Goal: Navigation & Orientation: Find specific page/section

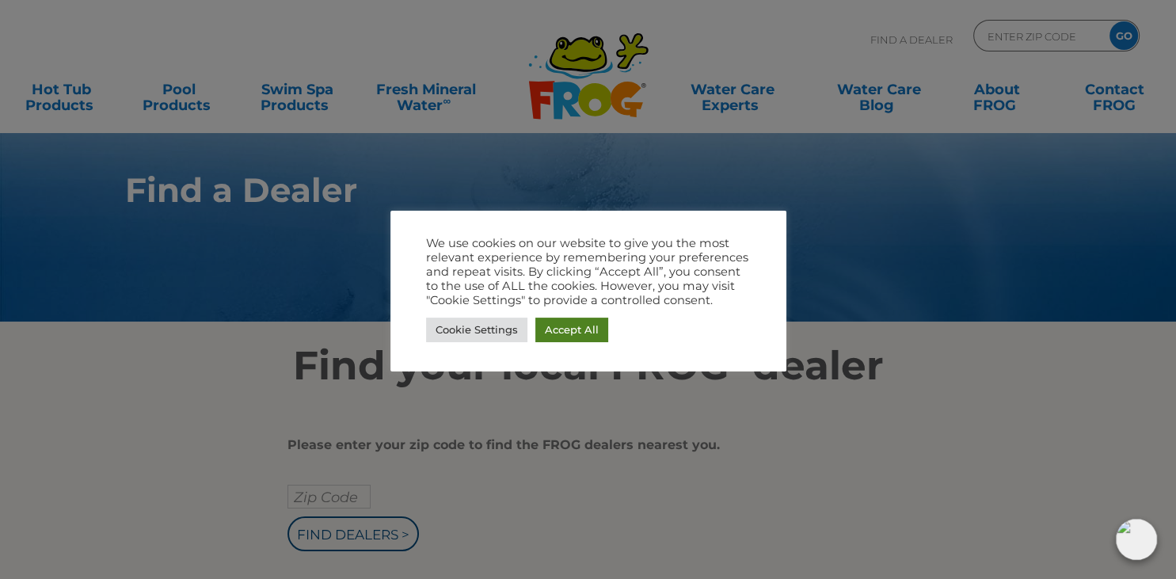
click at [546, 337] on link "Accept All" at bounding box center [571, 330] width 73 height 25
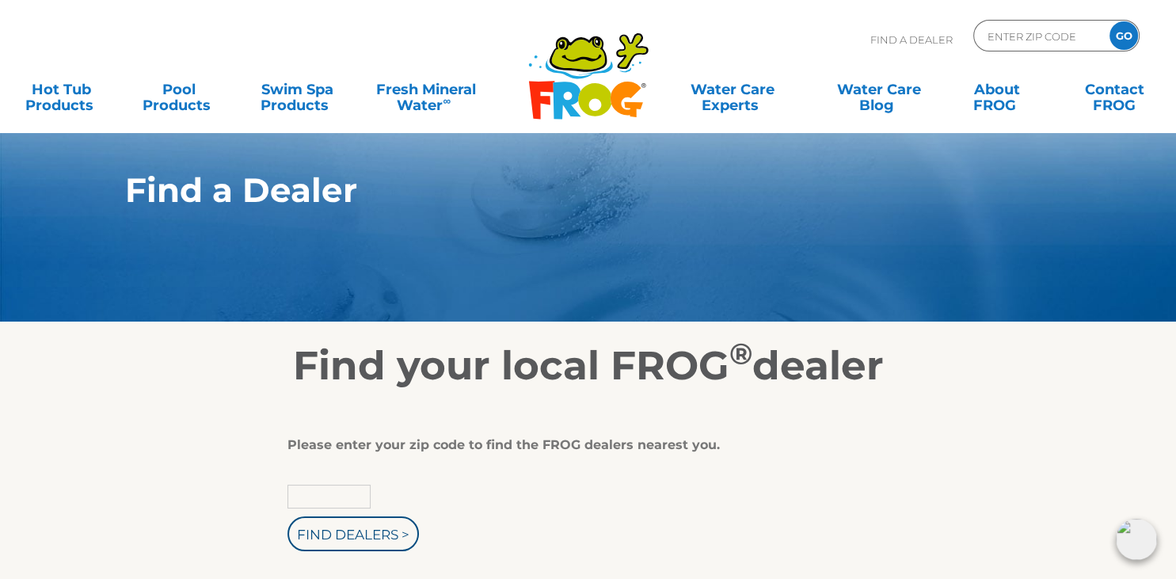
click at [333, 496] on input "text" at bounding box center [328, 497] width 83 height 24
type input "26501"
click at [398, 539] on input "Find Dealers >" at bounding box center [352, 533] width 131 height 35
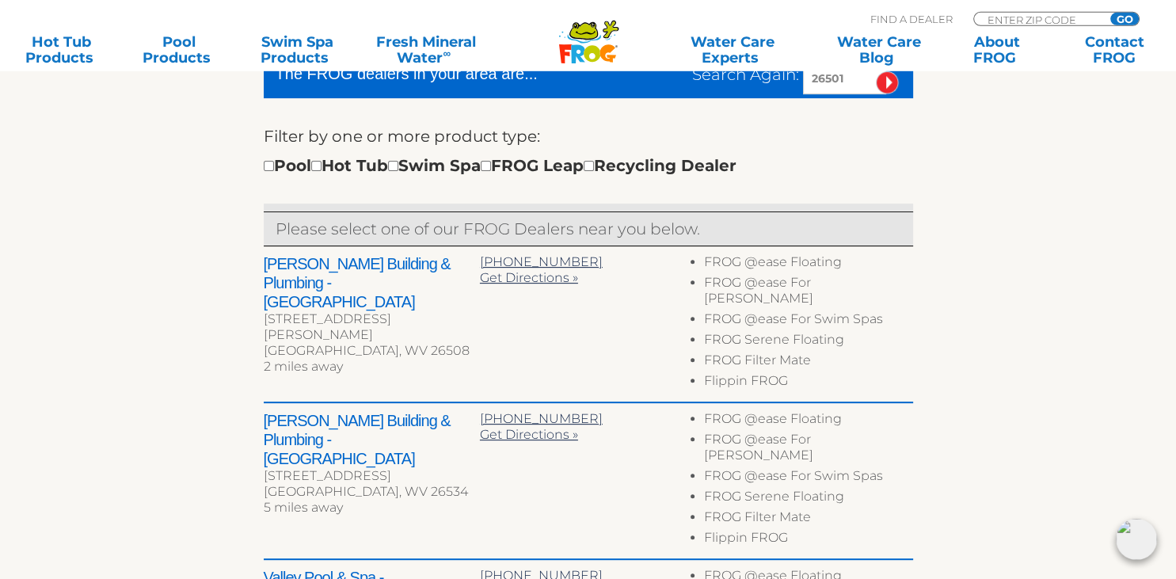
scroll to position [511, 0]
click at [976, 451] on div "← Move left → Move right ↑ Move up ↓ Move down + Zoom in - Zoom out Home Jump l…" at bounding box center [588, 464] width 974 height 1171
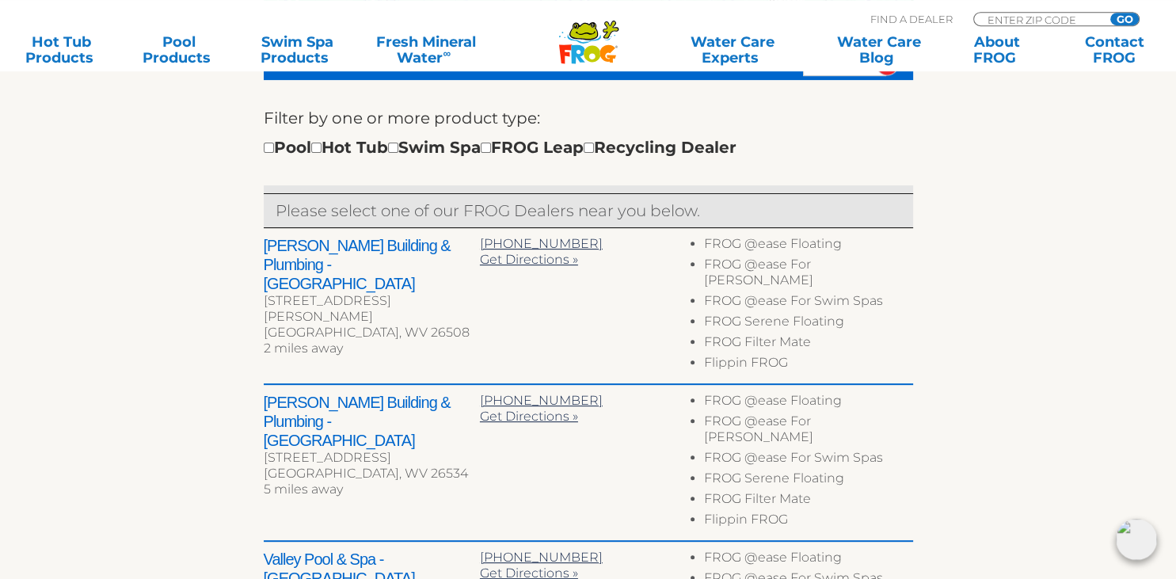
drag, startPoint x: 976, startPoint y: 451, endPoint x: 926, endPoint y: 447, distance: 50.8
click at [926, 447] on div "← Move left → Move right ↑ Move up ↓ Move down + Zoom in - Zoom out Home Jump l…" at bounding box center [588, 446] width 974 height 1171
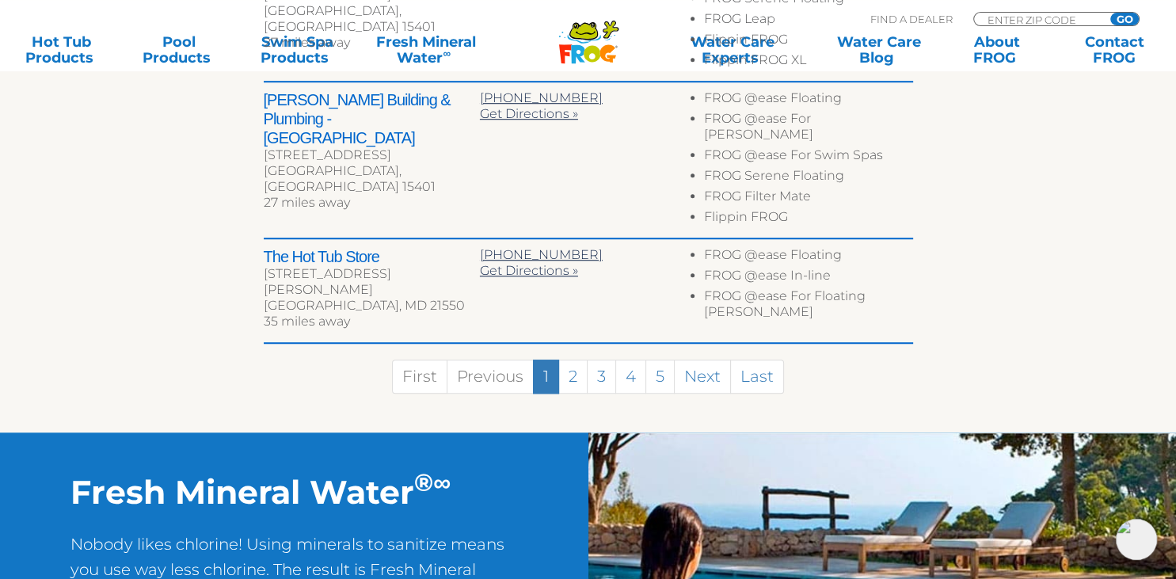
scroll to position [1129, 0]
click at [572, 359] on link "2" at bounding box center [572, 376] width 29 height 34
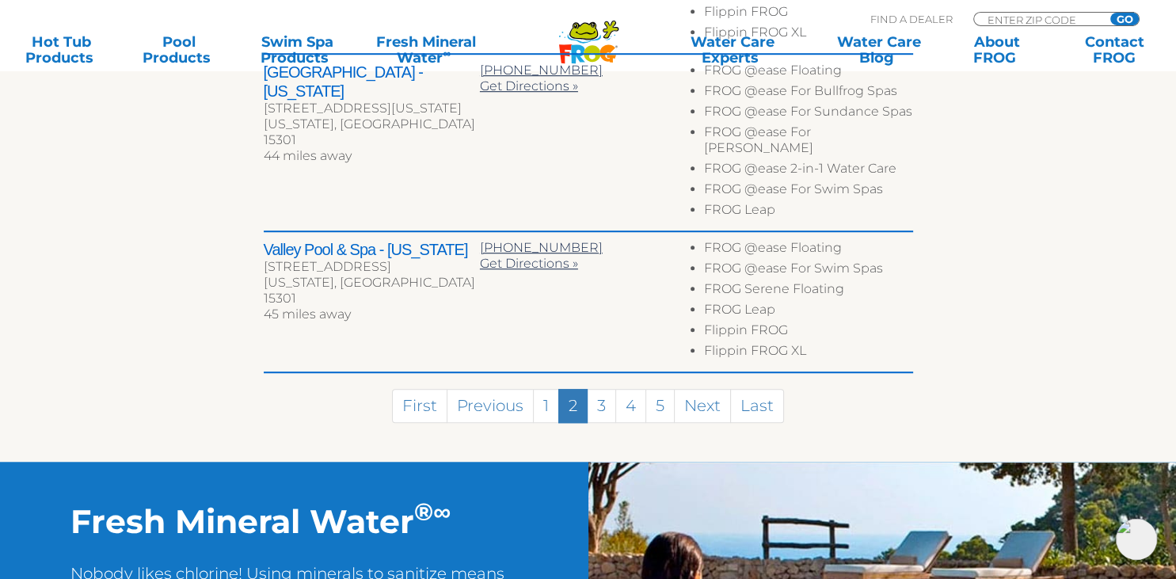
scroll to position [1192, 0]
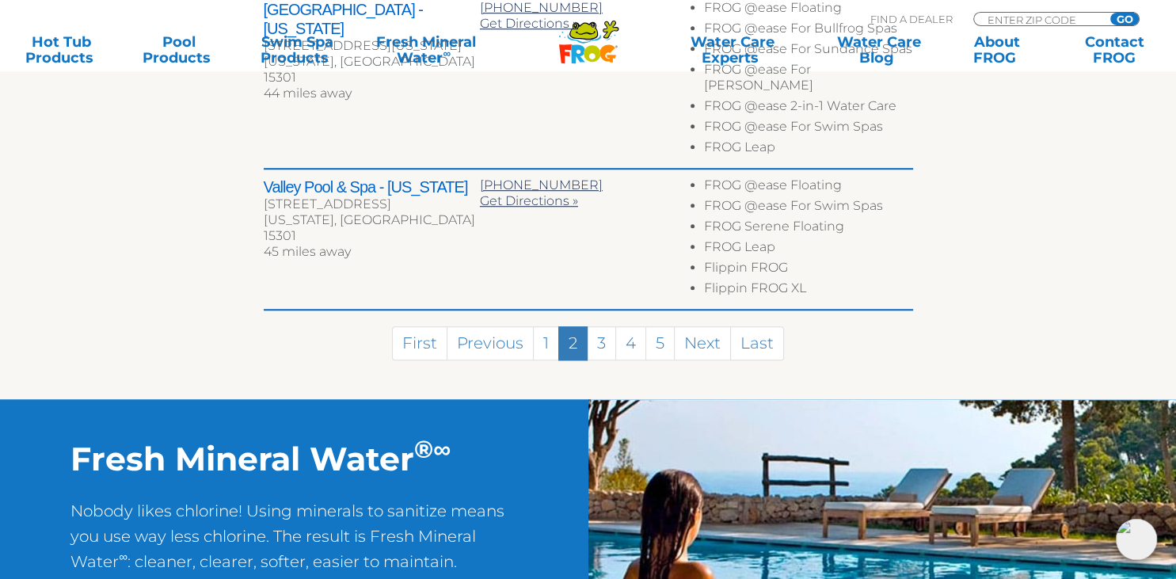
click at [572, 326] on link "2" at bounding box center [572, 343] width 29 height 34
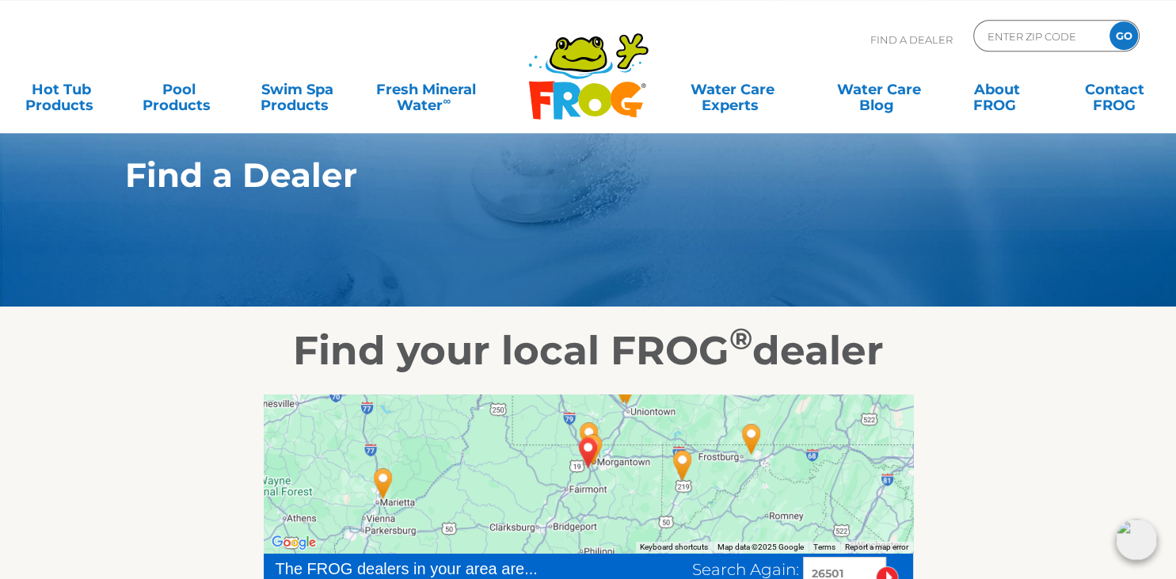
scroll to position [16, 0]
